Goal: Transaction & Acquisition: Purchase product/service

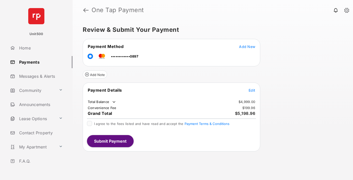
click at [252, 90] on span "Edit" at bounding box center [251, 90] width 7 height 4
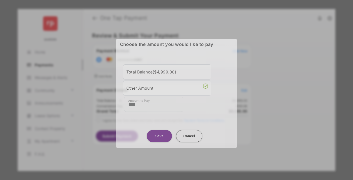
type input "****"
click at [159, 134] on button "Save" at bounding box center [159, 135] width 25 height 12
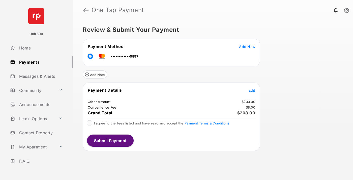
click at [252, 90] on span "Edit" at bounding box center [251, 90] width 7 height 4
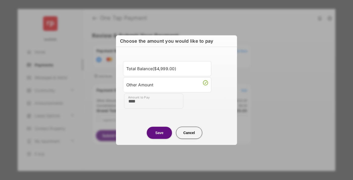
click at [159, 132] on button "Save" at bounding box center [159, 132] width 25 height 12
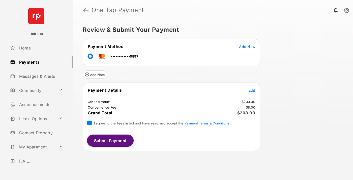
click at [110, 140] on button "Submit Payment" at bounding box center [110, 140] width 47 height 12
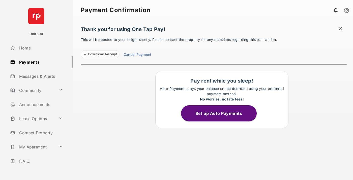
click at [100, 54] on span "Download Receipt" at bounding box center [102, 54] width 29 height 5
click at [340, 29] on span at bounding box center [340, 29] width 5 height 6
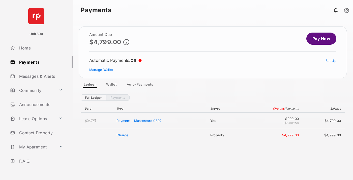
click at [101, 70] on link "Manage Wallet" at bounding box center [101, 70] width 24 height 4
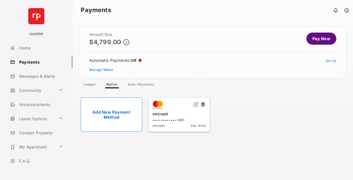
click at [203, 104] on button at bounding box center [202, 105] width 5 height 6
